Goal: Navigation & Orientation: Find specific page/section

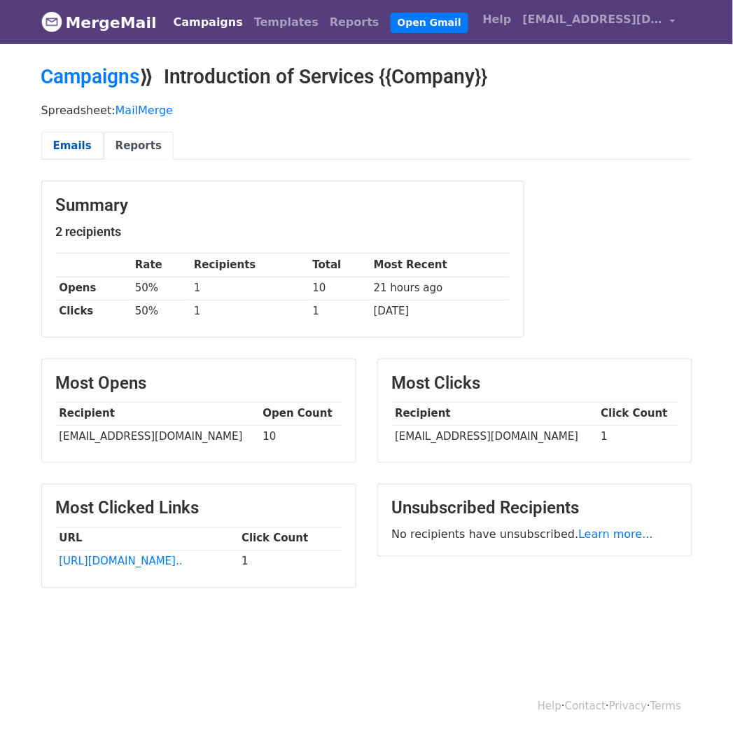
click at [76, 144] on link "Emails" at bounding box center [72, 146] width 62 height 29
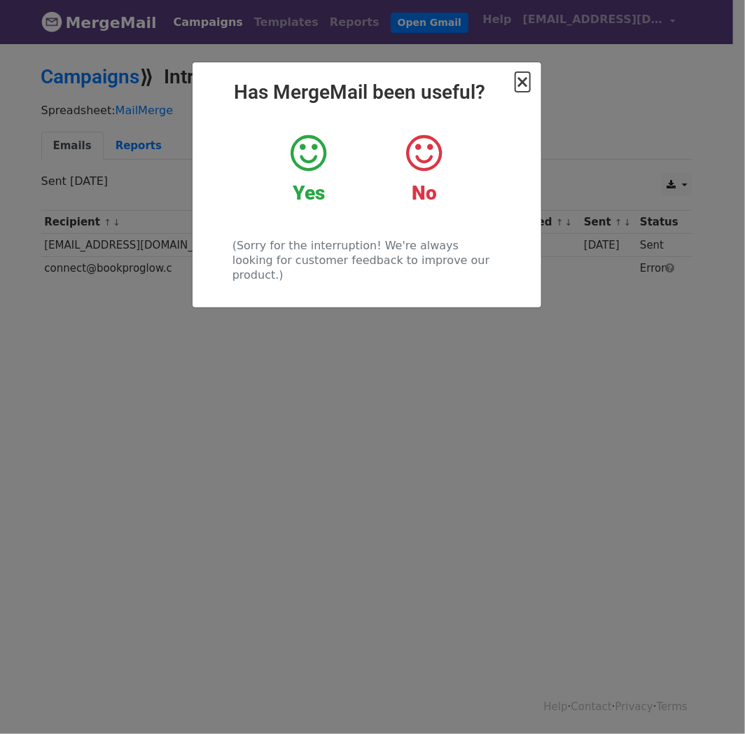
click at [529, 83] on span "×" at bounding box center [522, 82] width 14 height 20
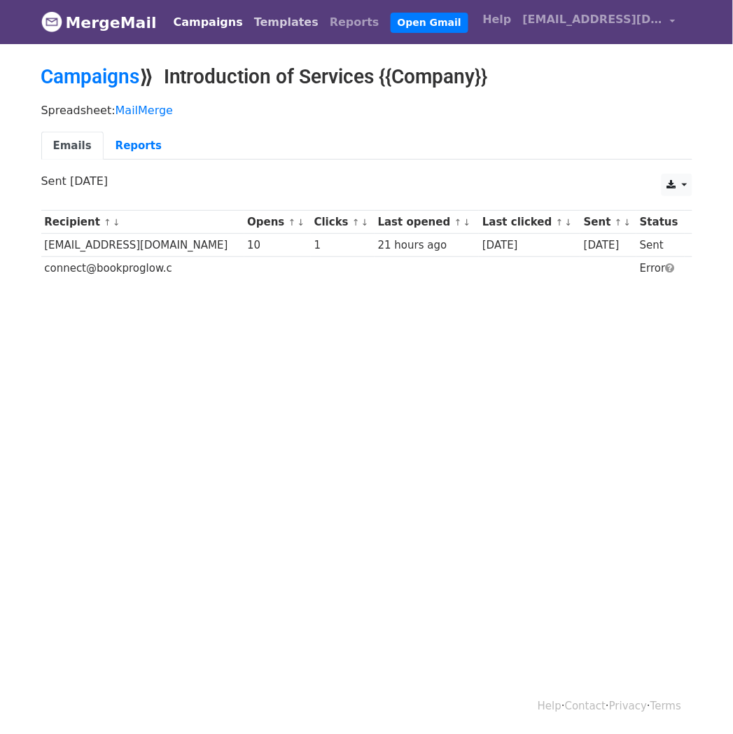
click at [249, 19] on link "Templates" at bounding box center [287, 22] width 76 height 28
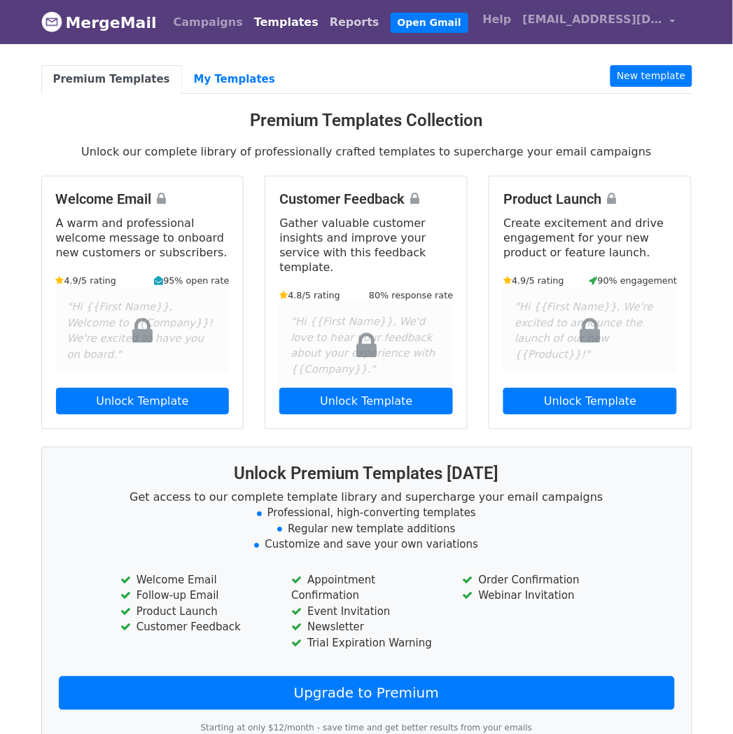
click at [324, 23] on link "Reports" at bounding box center [354, 22] width 61 height 28
click at [208, 79] on link "My Templates" at bounding box center [234, 79] width 105 height 29
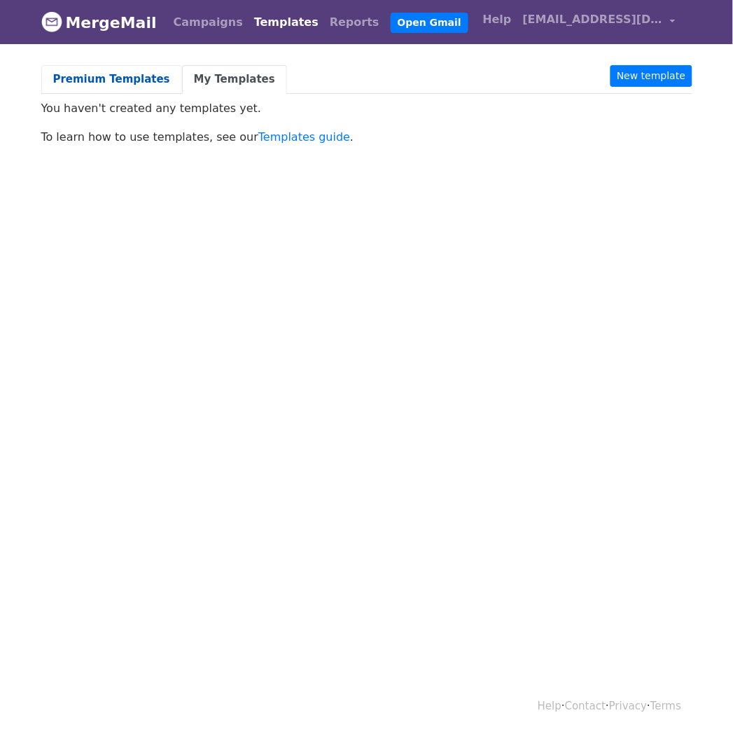
click at [120, 88] on link "Premium Templates" at bounding box center [111, 79] width 141 height 29
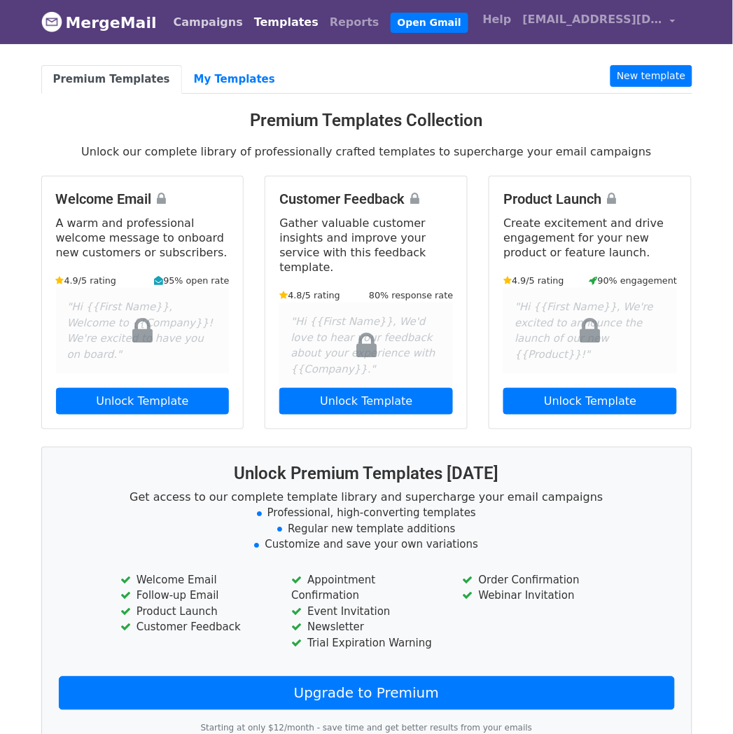
click at [190, 17] on link "Campaigns" at bounding box center [208, 22] width 81 height 28
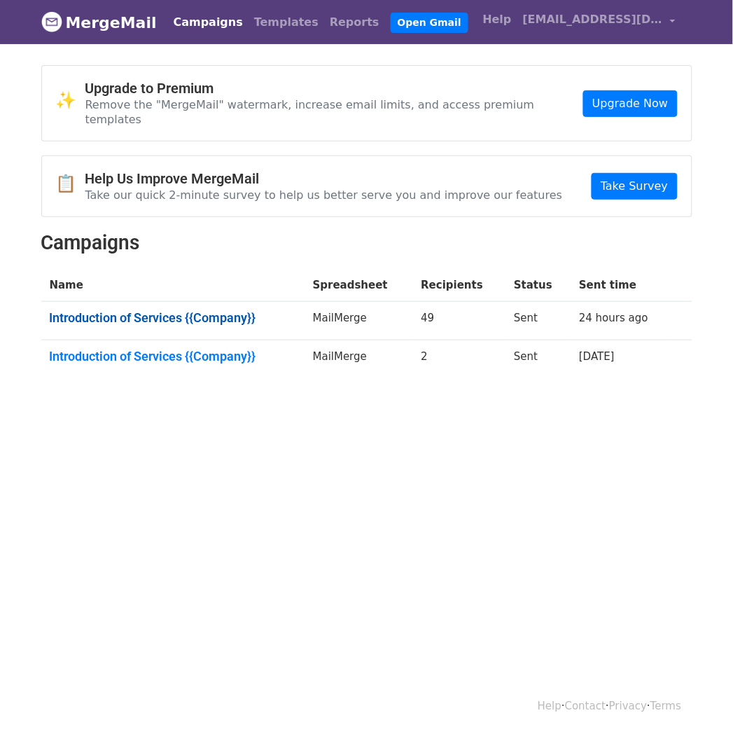
click at [169, 310] on link "Introduction of Services {{Company}}" at bounding box center [173, 317] width 246 height 15
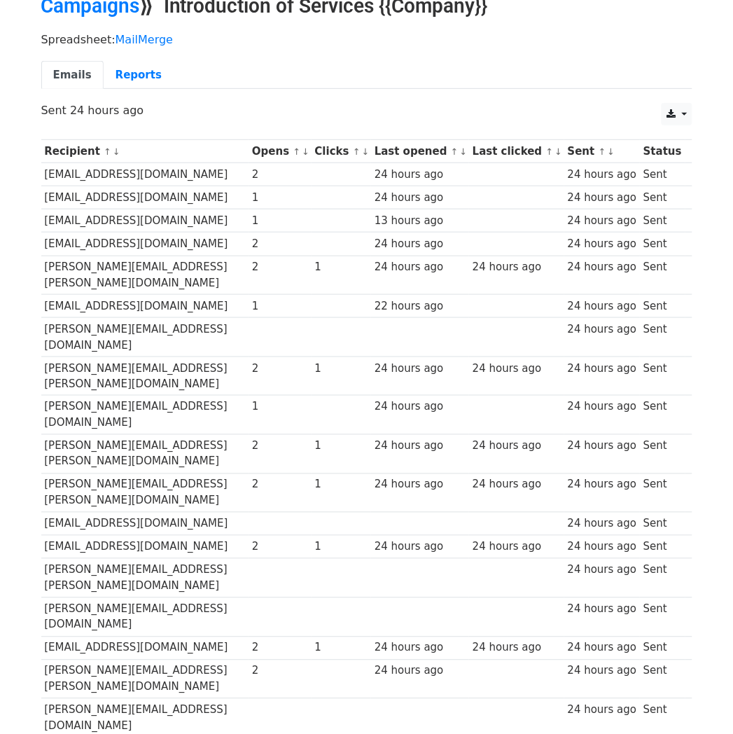
scroll to position [62, 0]
